Goal: Transaction & Acquisition: Book appointment/travel/reservation

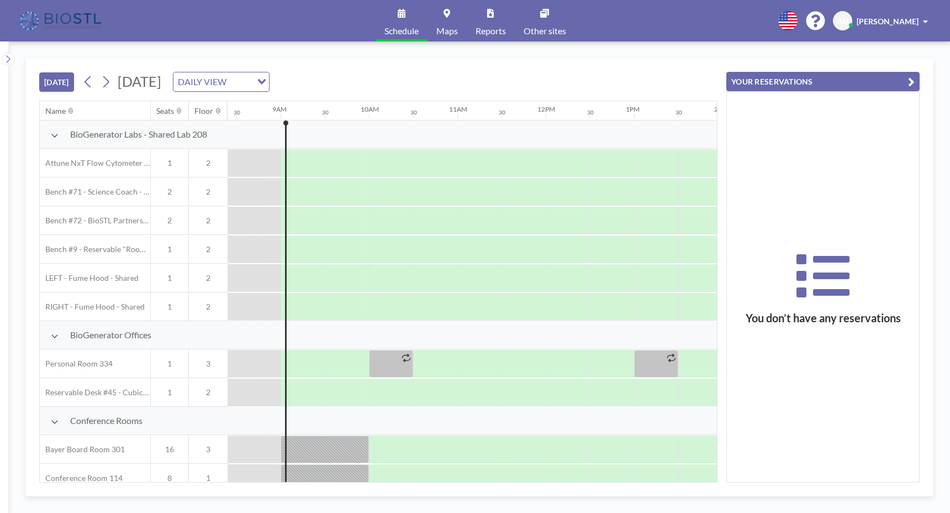
scroll to position [0, 751]
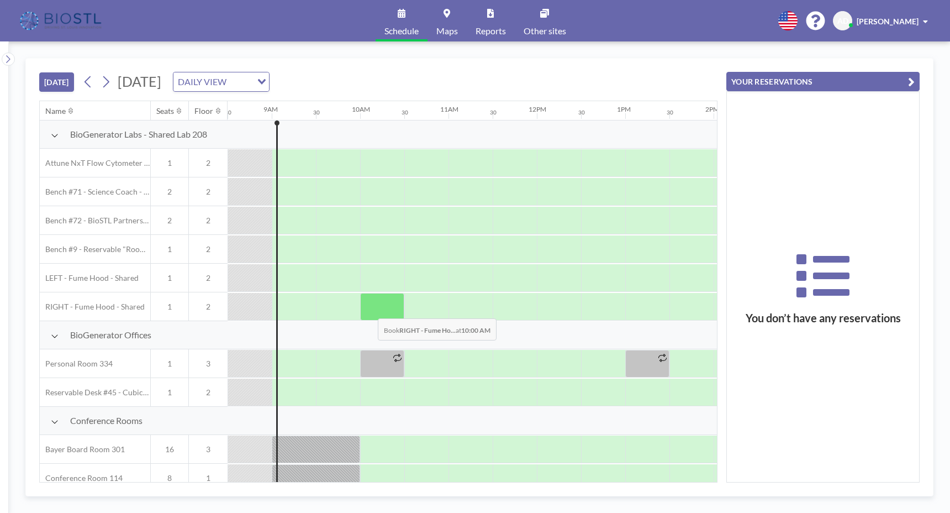
click at [370, 310] on div at bounding box center [382, 307] width 44 height 28
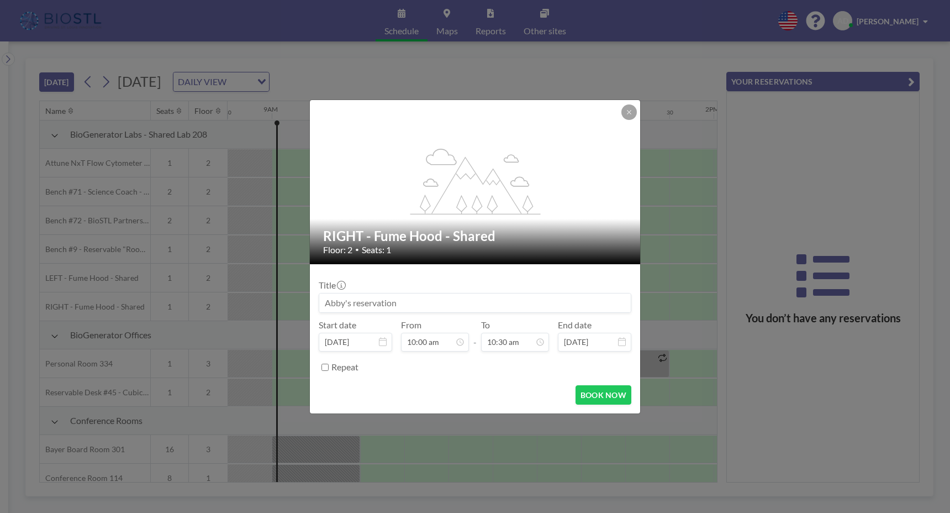
scroll to position [413, 0]
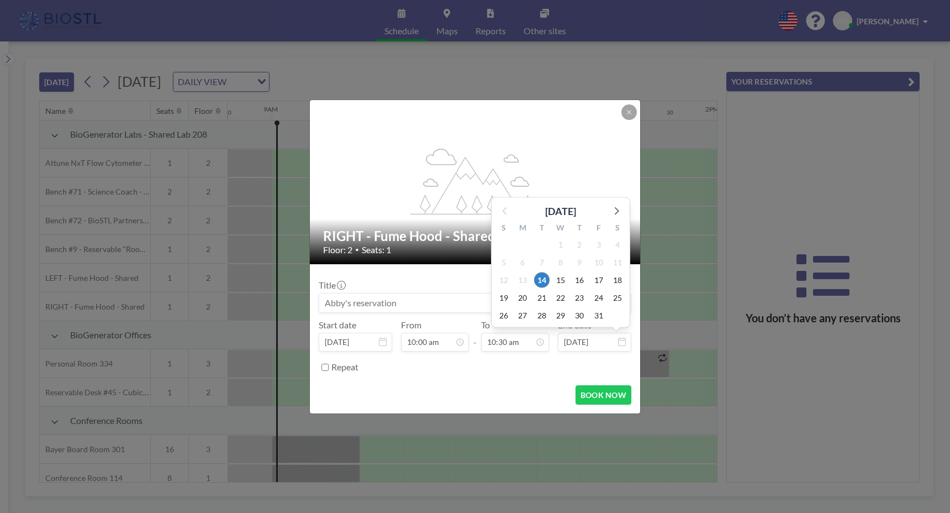
click at [622, 340] on icon at bounding box center [622, 341] width 8 height 9
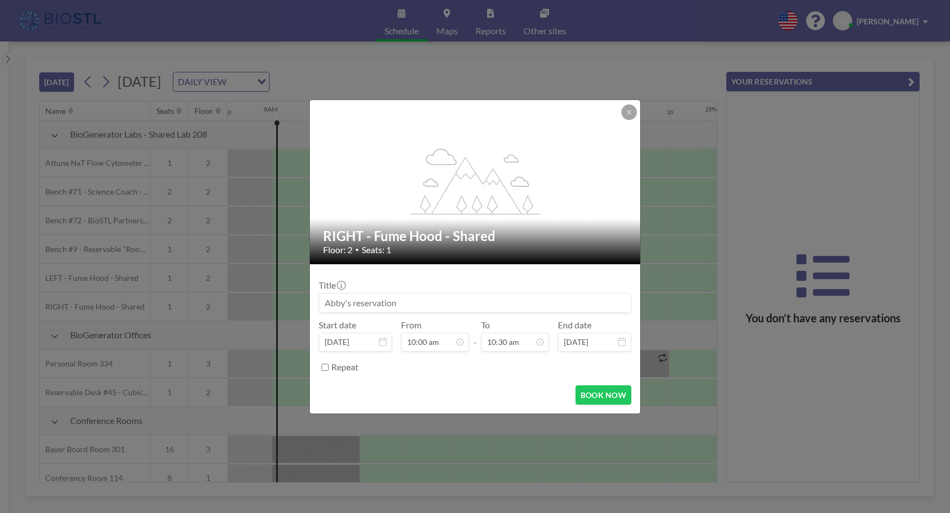
click at [622, 340] on icon at bounding box center [622, 341] width 8 height 9
click at [623, 342] on icon at bounding box center [622, 341] width 8 height 9
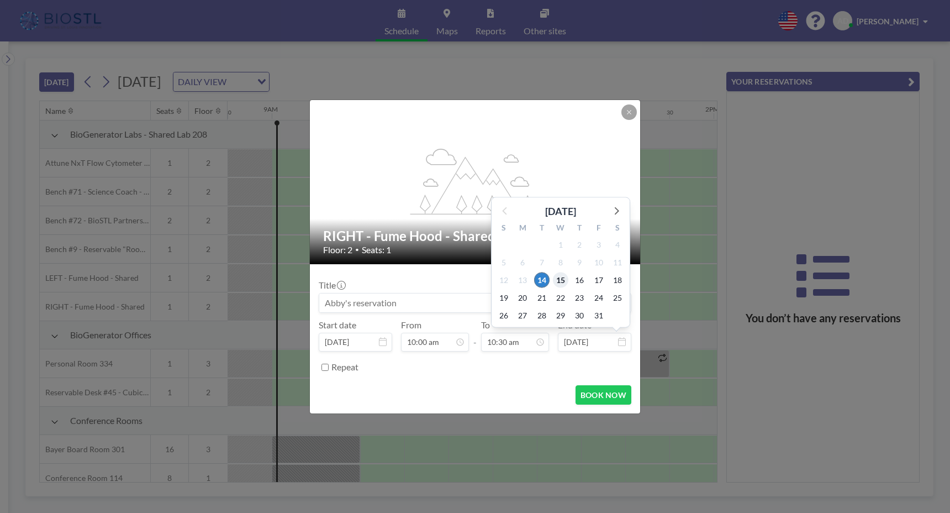
click at [563, 282] on span "15" at bounding box center [560, 279] width 15 height 15
type input "[DATE]"
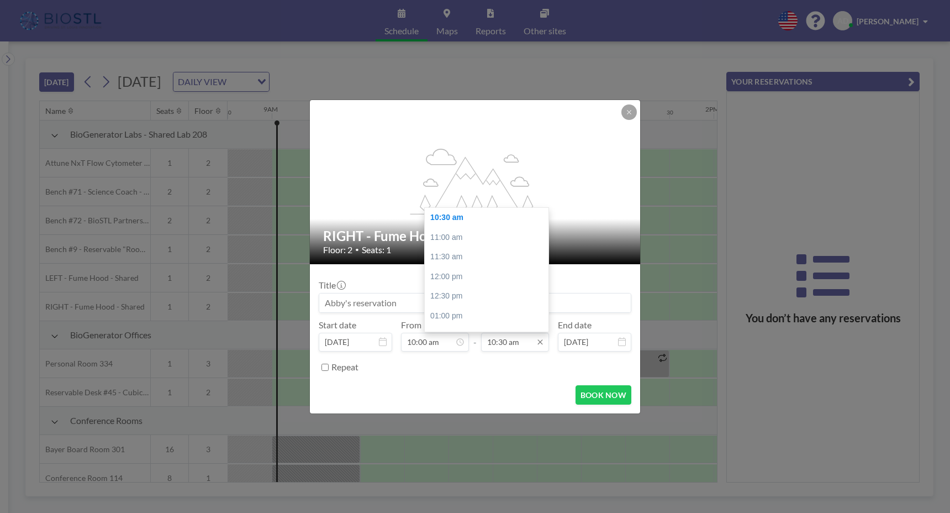
click at [513, 344] on input "10:30 am" at bounding box center [515, 342] width 68 height 19
click at [461, 262] on div "05:00 pm" at bounding box center [489, 264] width 129 height 20
type input "05:00 pm"
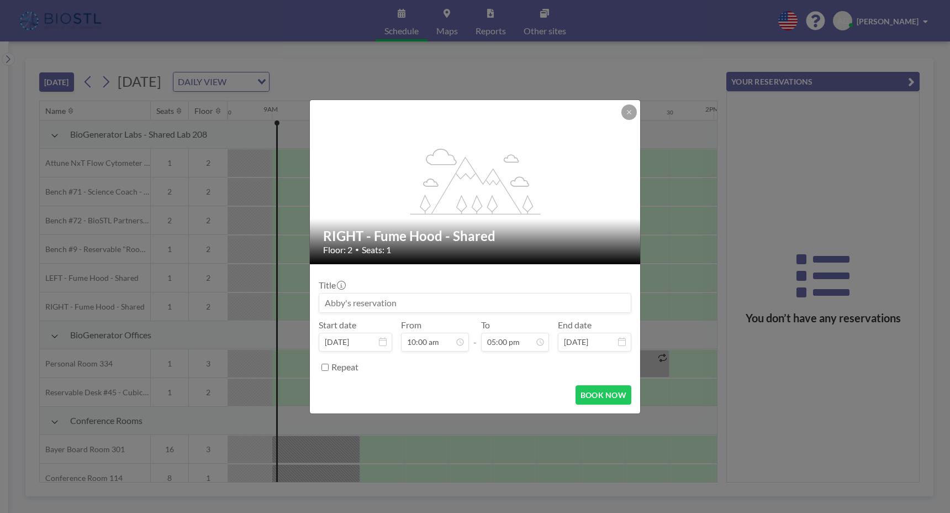
scroll to position [668, 0]
click at [599, 389] on button "BOOK NOW" at bounding box center [604, 394] width 56 height 19
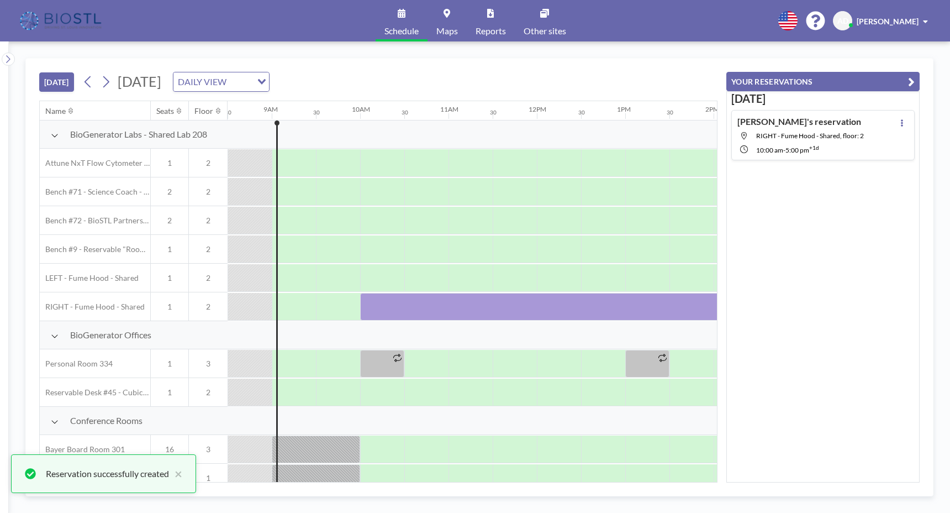
click at [599, 80] on div "[DATE] [DATE] DAILY VIEW Loading..." at bounding box center [378, 80] width 678 height 42
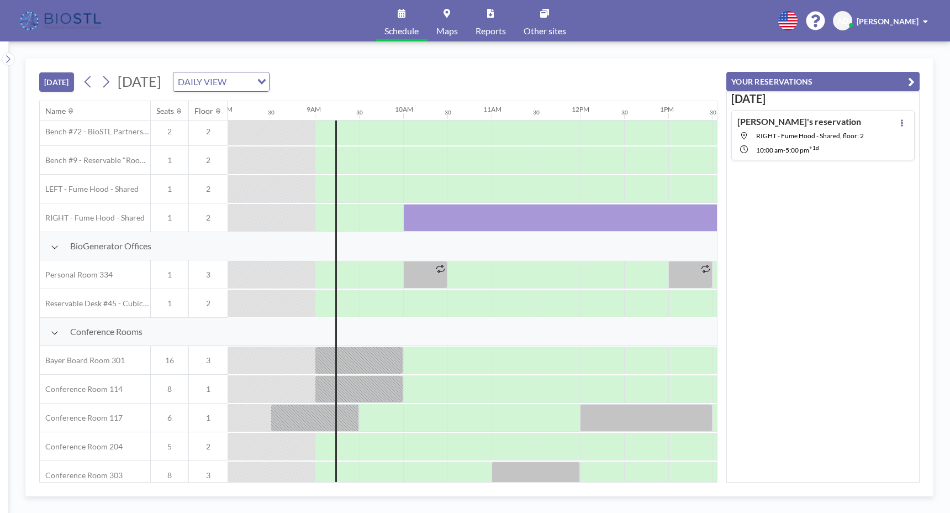
scroll to position [89, 724]
